Goal: Information Seeking & Learning: Learn about a topic

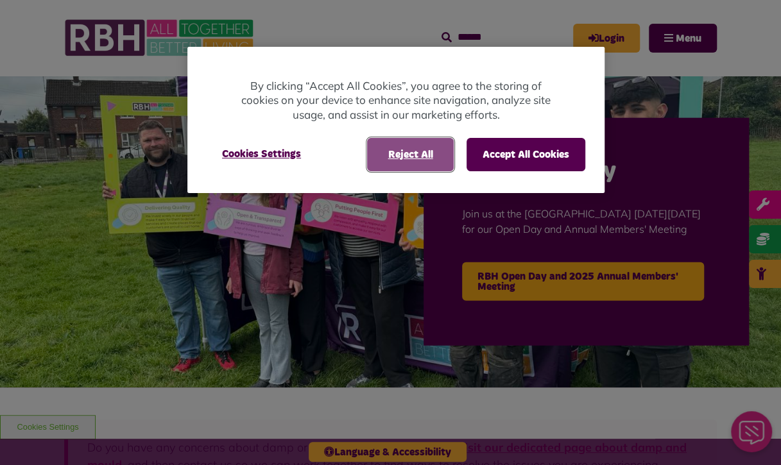
click at [430, 153] on button "Reject All" at bounding box center [410, 154] width 87 height 33
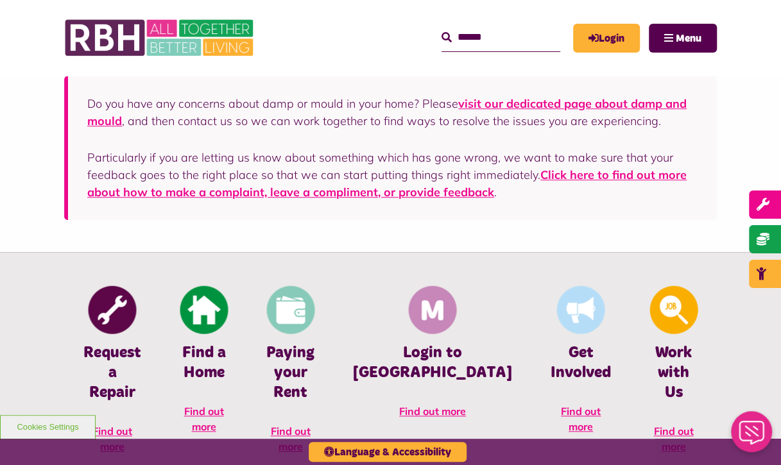
scroll to position [349, 0]
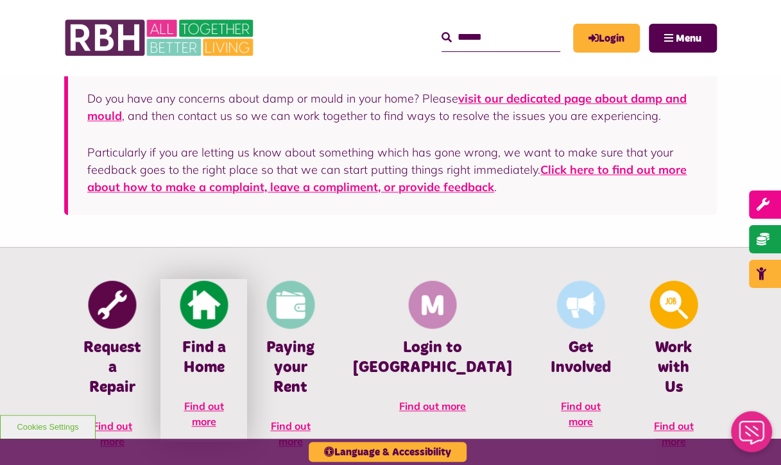
click at [247, 300] on link "Find a Home Find out more" at bounding box center [203, 360] width 87 height 163
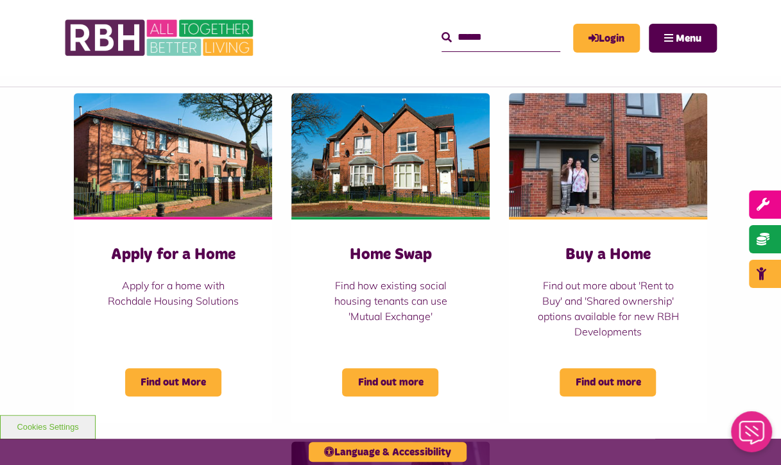
scroll to position [488, 0]
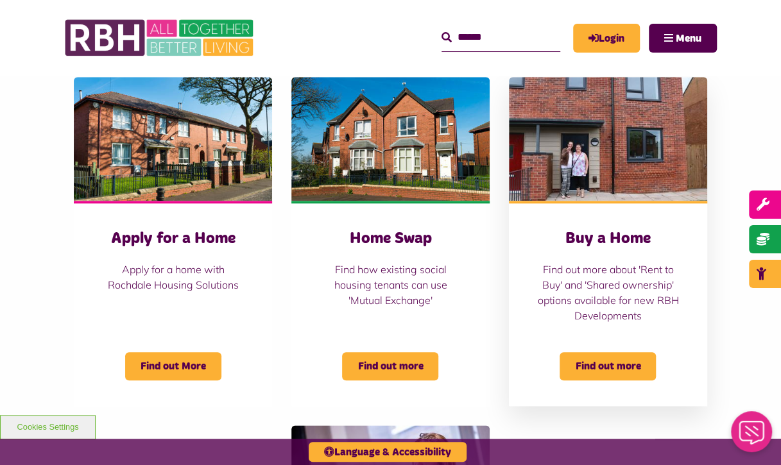
click at [554, 280] on p "Find out more about 'Rent to Buy' and 'Shared ownership' options available for …" at bounding box center [608, 293] width 147 height 62
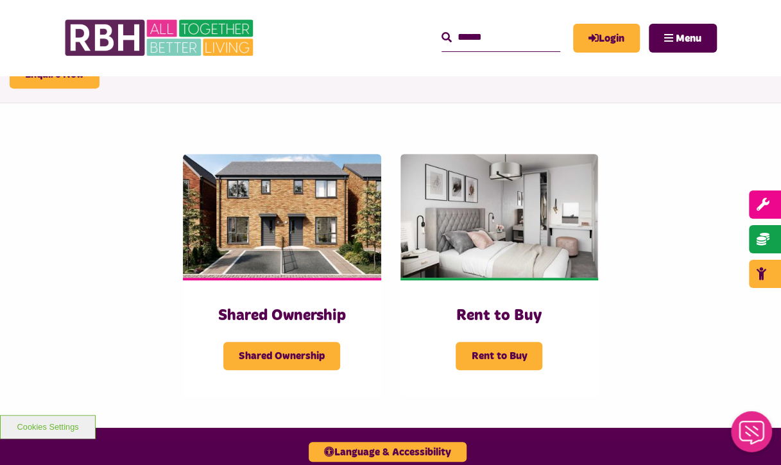
scroll to position [209, 0]
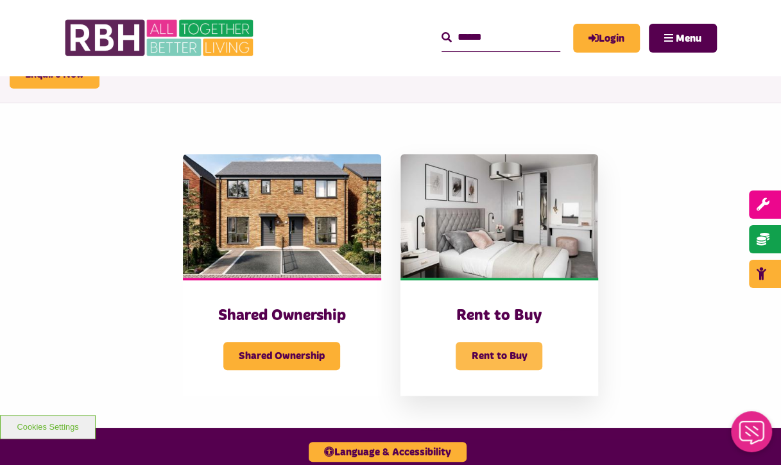
click at [490, 345] on span "Rent to Buy" at bounding box center [499, 356] width 87 height 28
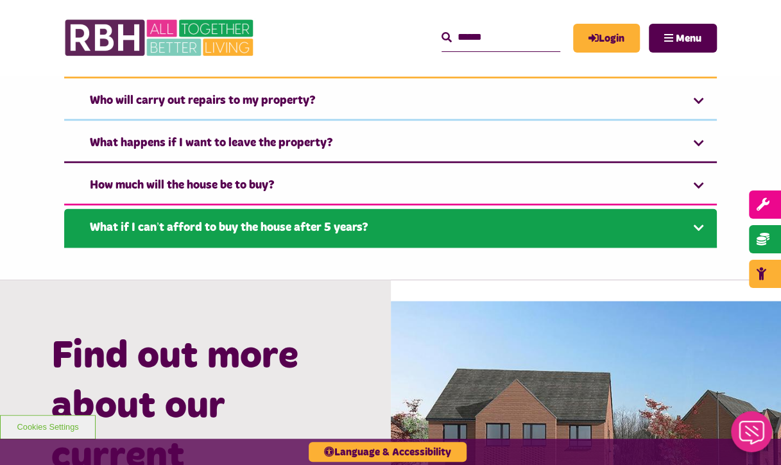
scroll to position [1117, 0]
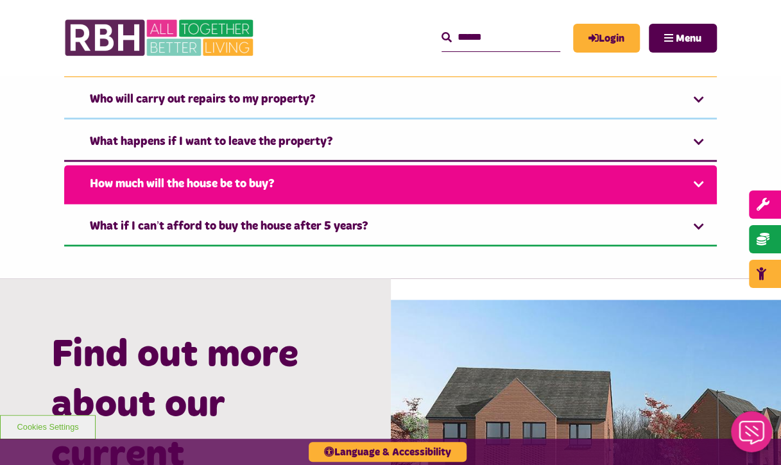
click at [242, 192] on link "How much will the house be to buy?" at bounding box center [390, 184] width 653 height 39
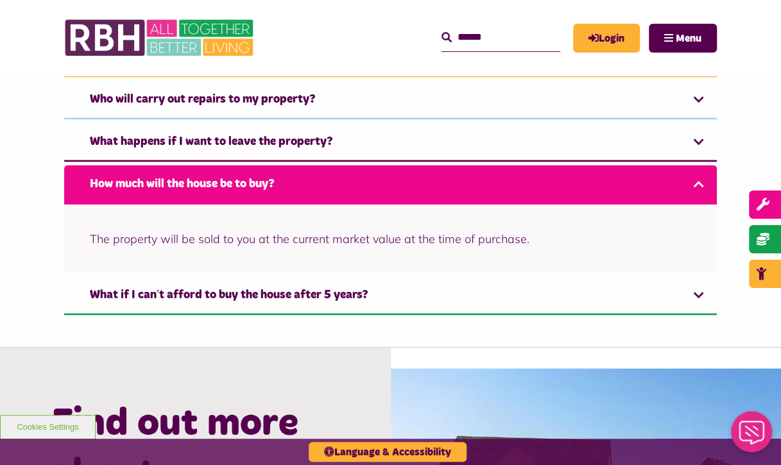
click at [242, 192] on link "How much will the house be to buy?" at bounding box center [390, 184] width 653 height 39
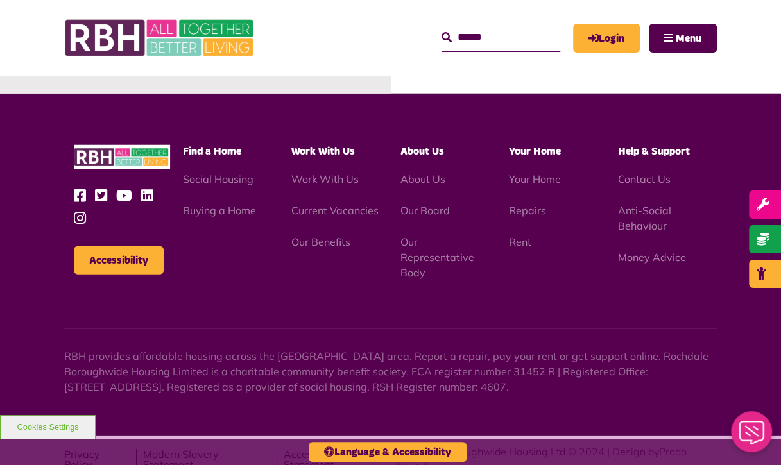
scroll to position [1606, 0]
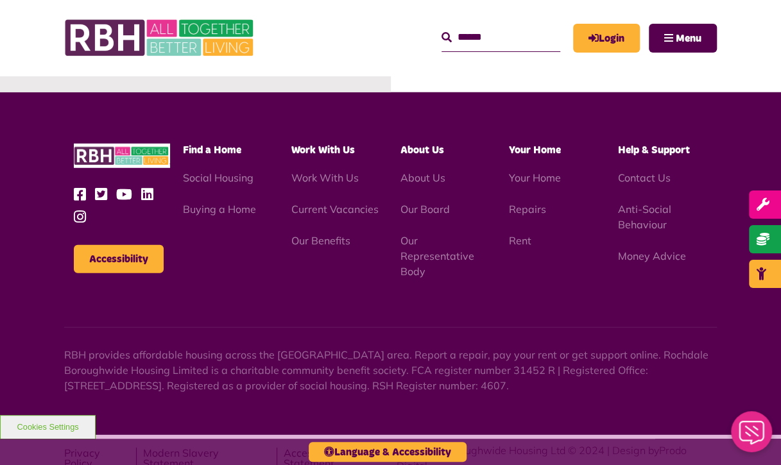
click at [708, 270] on div "Accessibility Find a Home Work With Us" at bounding box center [390, 211] width 653 height 135
